Goal: Task Accomplishment & Management: Use online tool/utility

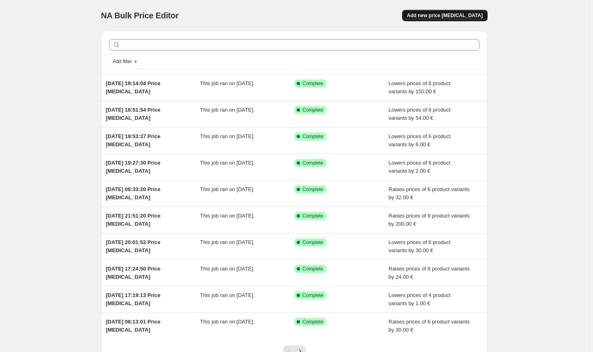
click at [456, 15] on span "Add new price [MEDICAL_DATA]" at bounding box center [445, 15] width 76 height 7
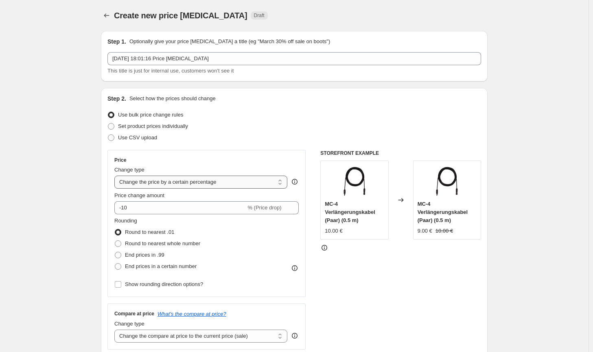
click at [191, 187] on select "Change the price to a certain amount Change the price by a certain amount Chang…" at bounding box center [200, 182] width 173 height 13
select select "by"
click at [116, 176] on select "Change the price to a certain amount Change the price by a certain amount Chang…" at bounding box center [200, 182] width 173 height 13
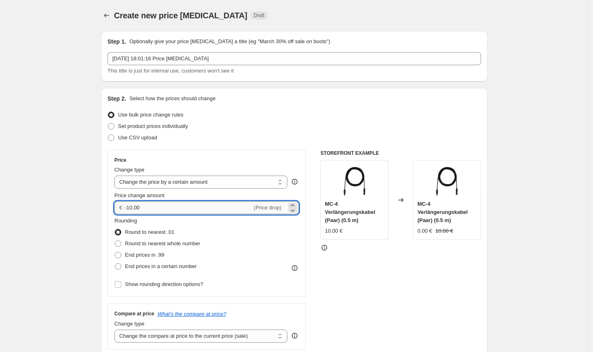
drag, startPoint x: 164, startPoint y: 211, endPoint x: 130, endPoint y: 209, distance: 34.3
click at [130, 209] on input "-10.00" at bounding box center [188, 207] width 127 height 13
type input "-6.00"
click at [174, 242] on span "Round to nearest whole number" at bounding box center [162, 243] width 75 height 6
click at [115, 241] on input "Round to nearest whole number" at bounding box center [115, 240] width 0 height 0
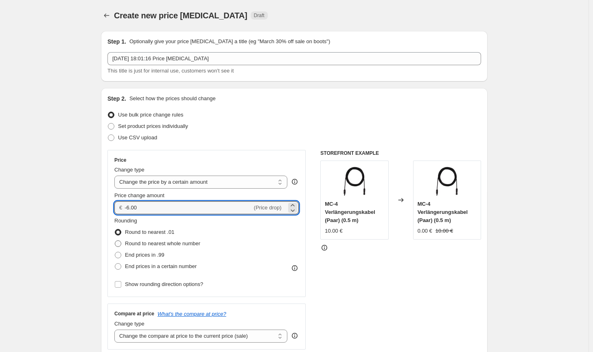
radio input "true"
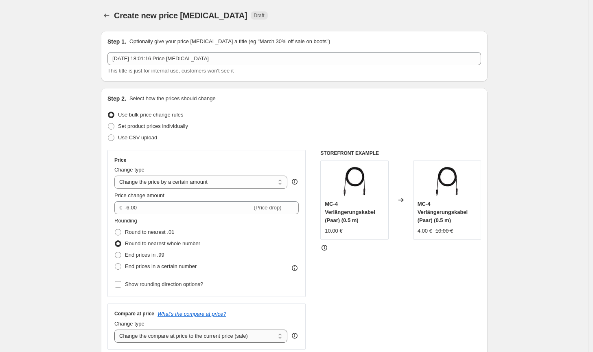
click at [219, 336] on select "Change the compare at price to the current price (sale) Change the compare at p…" at bounding box center [200, 335] width 173 height 13
select select "no_change"
click at [116, 329] on select "Change the compare at price to the current price (sale) Change the compare at p…" at bounding box center [200, 335] width 173 height 13
click at [446, 319] on div "STOREFRONT EXAMPLE MC-4 Verlängerungskabel (Paar) (0.5 m) 10.00 € Changed to MC…" at bounding box center [401, 250] width 161 height 200
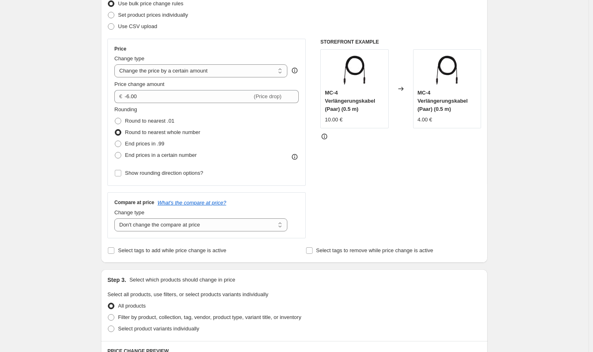
scroll to position [122, 0]
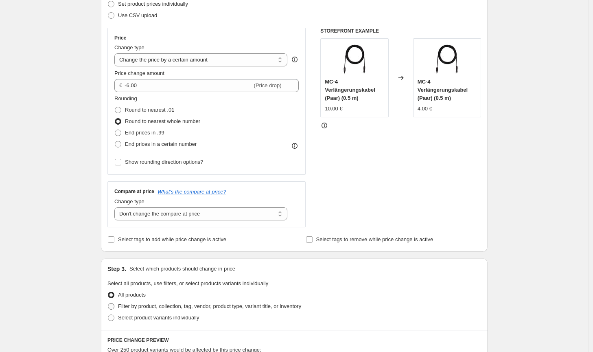
click at [273, 301] on label "Filter by product, collection, tag, vendor, product type, variant title, or inv…" at bounding box center [205, 306] width 194 height 11
click at [108, 303] on input "Filter by product, collection, tag, vendor, product type, variant title, or inv…" at bounding box center [108, 303] width 0 height 0
radio input "true"
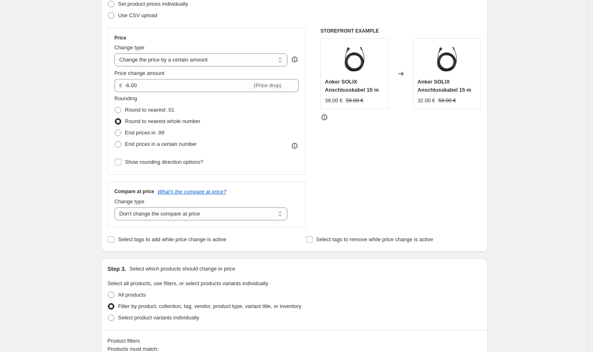
scroll to position [204, 0]
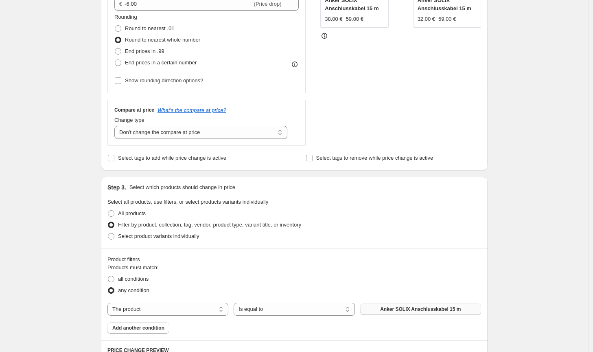
click at [420, 311] on span "Anker SOLIX Anschlusskabel 15 m" at bounding box center [420, 309] width 81 height 7
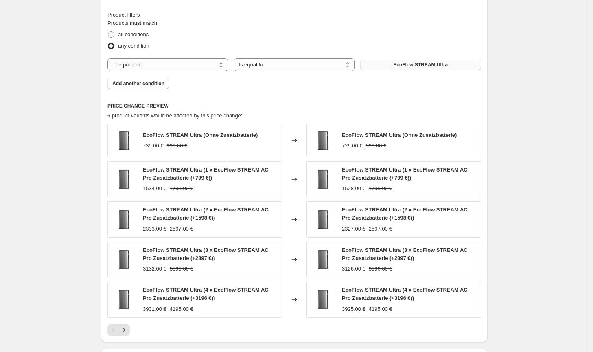
scroll to position [564, 0]
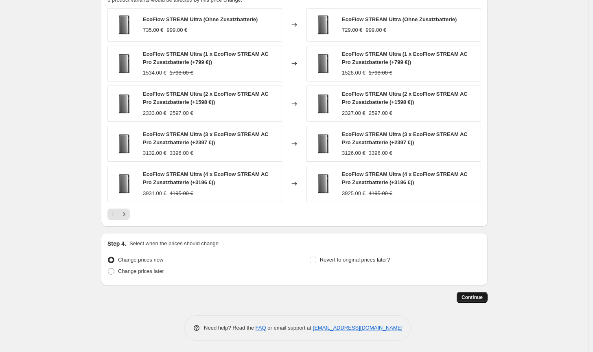
click at [474, 295] on span "Continue" at bounding box center [472, 297] width 21 height 7
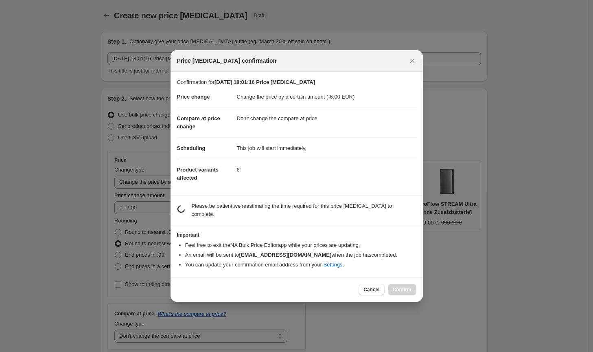
scroll to position [0, 0]
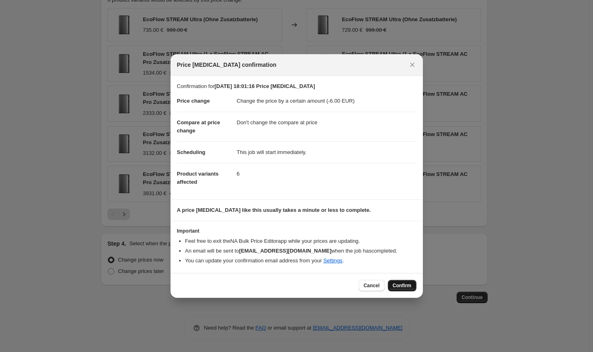
click at [411, 284] on span "Confirm" at bounding box center [402, 285] width 19 height 7
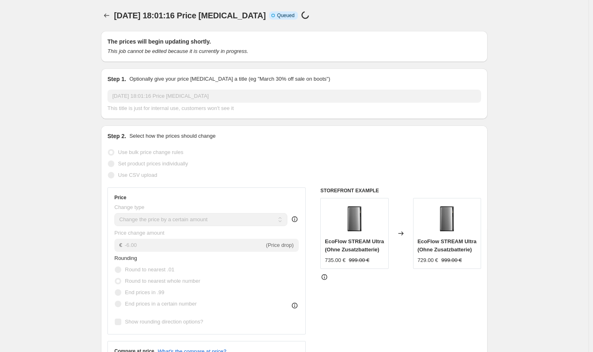
scroll to position [564, 0]
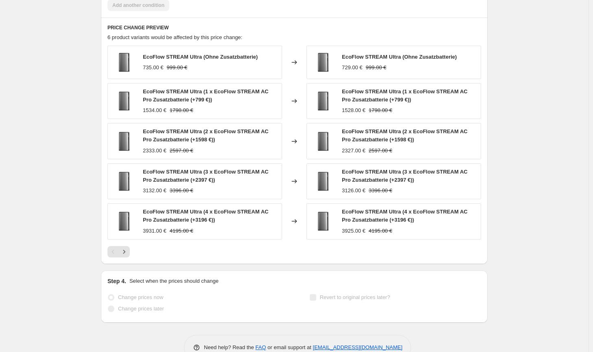
select select "by"
select select "no_change"
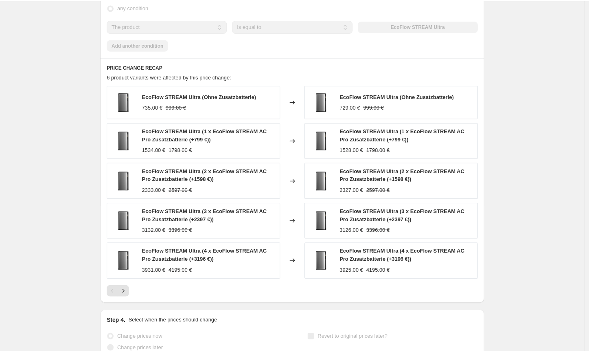
scroll to position [0, 0]
